Goal: Task Accomplishment & Management: Use online tool/utility

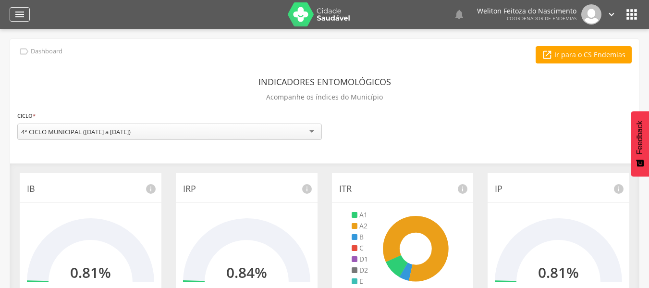
click at [18, 12] on icon "" at bounding box center [20, 15] width 12 height 12
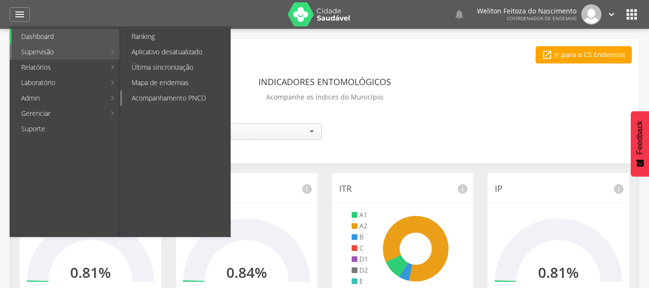
click at [185, 95] on link "Acompanhamento PNCD" at bounding box center [176, 97] width 108 height 15
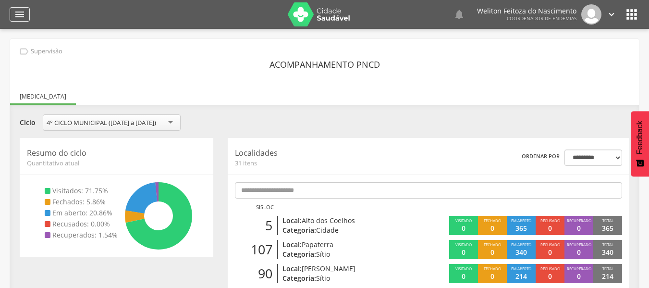
click at [17, 13] on icon "" at bounding box center [20, 15] width 12 height 12
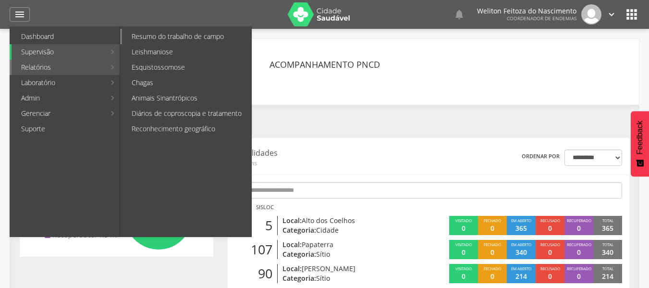
click at [193, 36] on link "Resumo do trabalho de campo" at bounding box center [186, 36] width 129 height 15
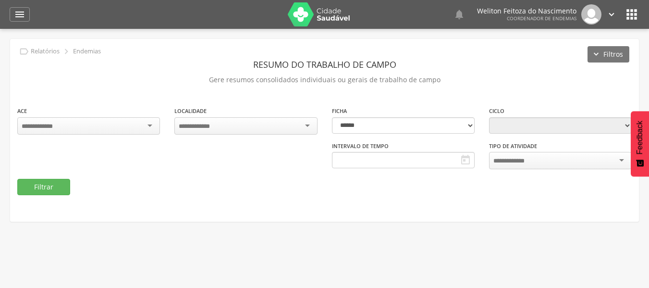
type input "**********"
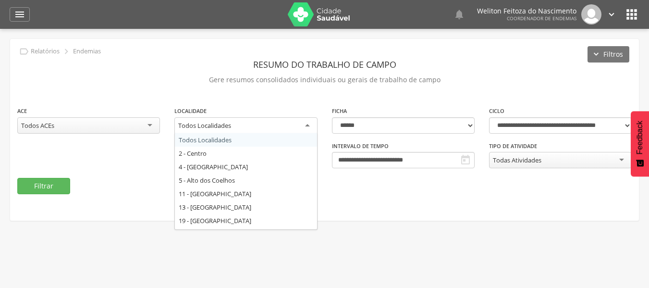
click at [309, 124] on div "Todos Localidades" at bounding box center [246, 125] width 143 height 17
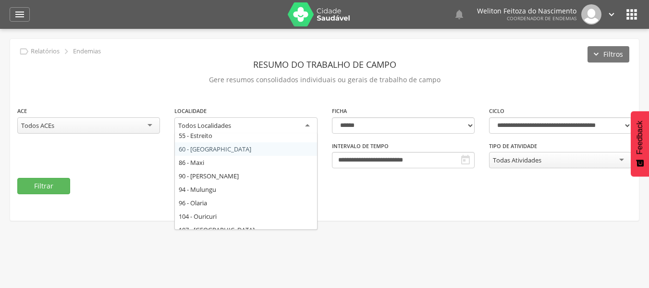
scroll to position [152, 0]
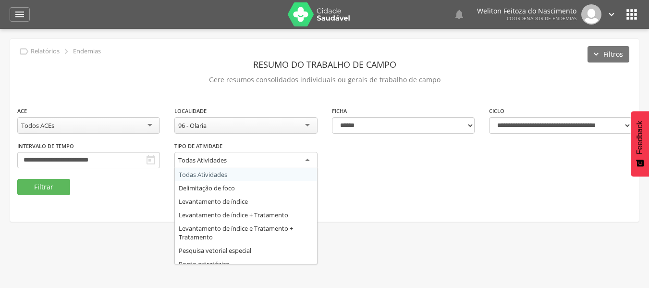
click at [309, 158] on div "Todas Atividades" at bounding box center [246, 160] width 143 height 17
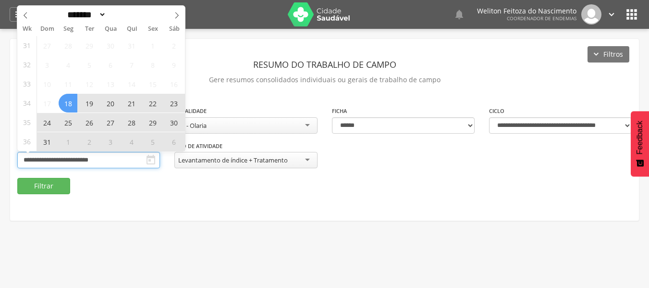
click at [124, 156] on input "**********" at bounding box center [88, 160] width 143 height 16
click at [177, 14] on icon at bounding box center [177, 15] width 7 height 7
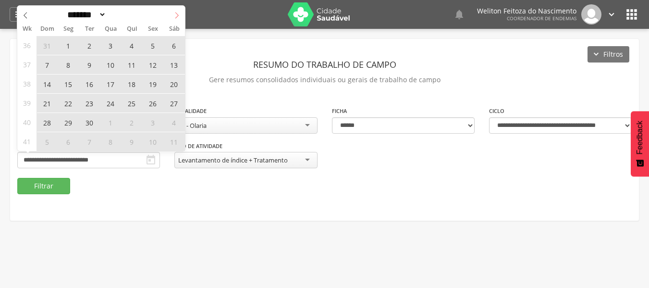
click at [177, 14] on icon at bounding box center [177, 15] width 7 height 7
select select "*"
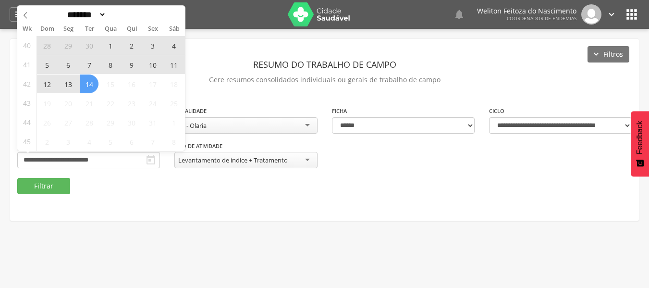
click at [88, 85] on span "14" at bounding box center [89, 84] width 19 height 19
type input "**********"
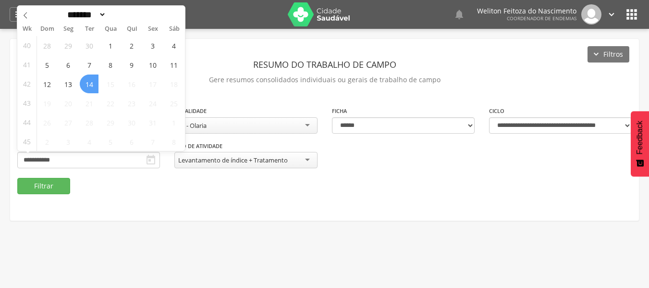
click at [88, 85] on span "14" at bounding box center [89, 84] width 19 height 19
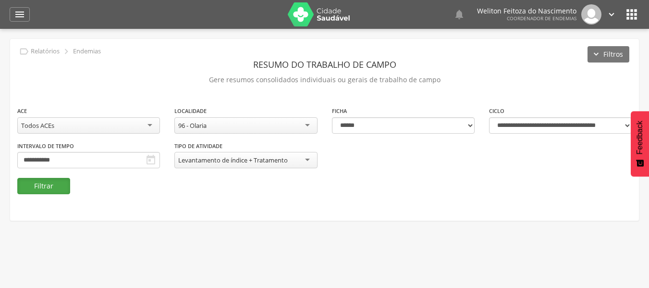
click at [41, 182] on button "Filtrar" at bounding box center [43, 186] width 53 height 16
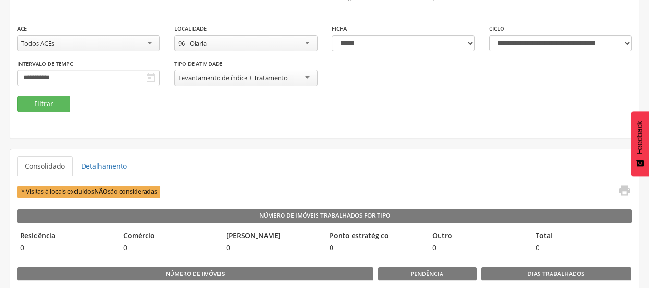
scroll to position [0, 0]
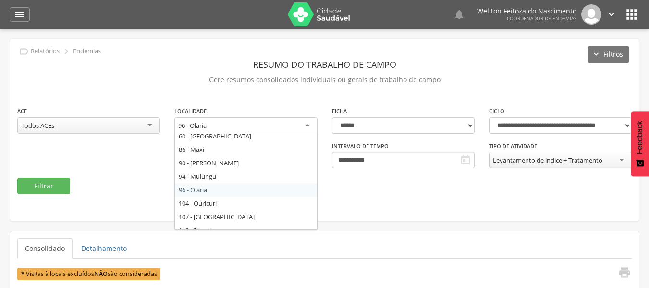
click at [307, 125] on div "96 - Olaria" at bounding box center [246, 125] width 143 height 17
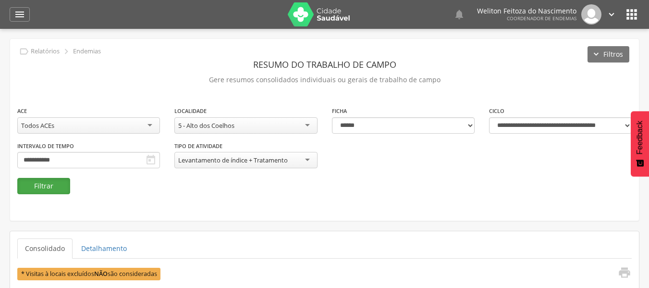
click at [46, 185] on button "Filtrar" at bounding box center [43, 186] width 53 height 16
